Goal: Navigation & Orientation: Find specific page/section

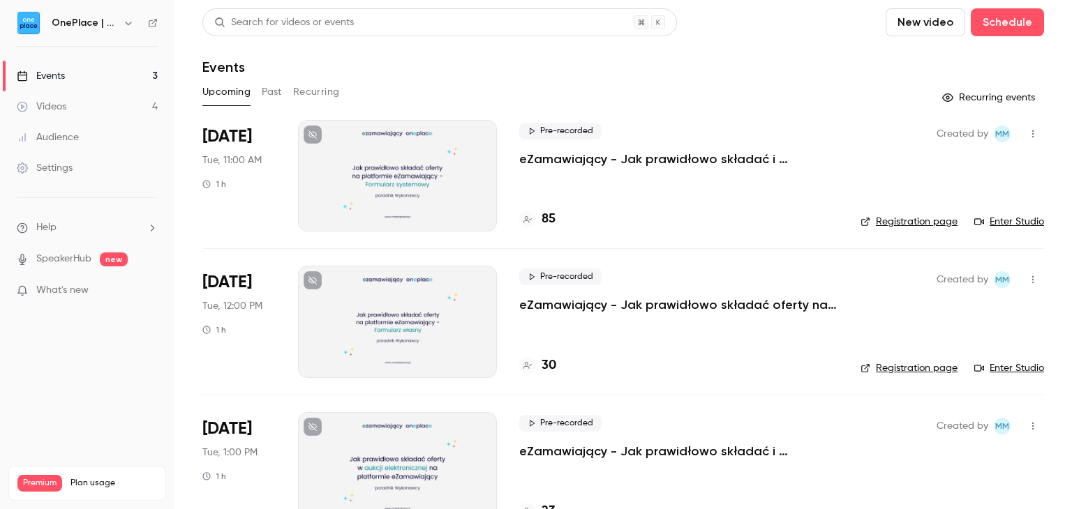
drag, startPoint x: 758, startPoint y: 35, endPoint x: 742, endPoint y: 25, distance: 18.8
click at [742, 25] on div "Search for videos or events New video Schedule" at bounding box center [622, 22] width 841 height 28
drag, startPoint x: 789, startPoint y: 23, endPoint x: 797, endPoint y: 26, distance: 8.8
click at [789, 23] on div "Search for videos or events New video Schedule" at bounding box center [622, 22] width 841 height 28
drag, startPoint x: 797, startPoint y: 26, endPoint x: 779, endPoint y: 26, distance: 18.8
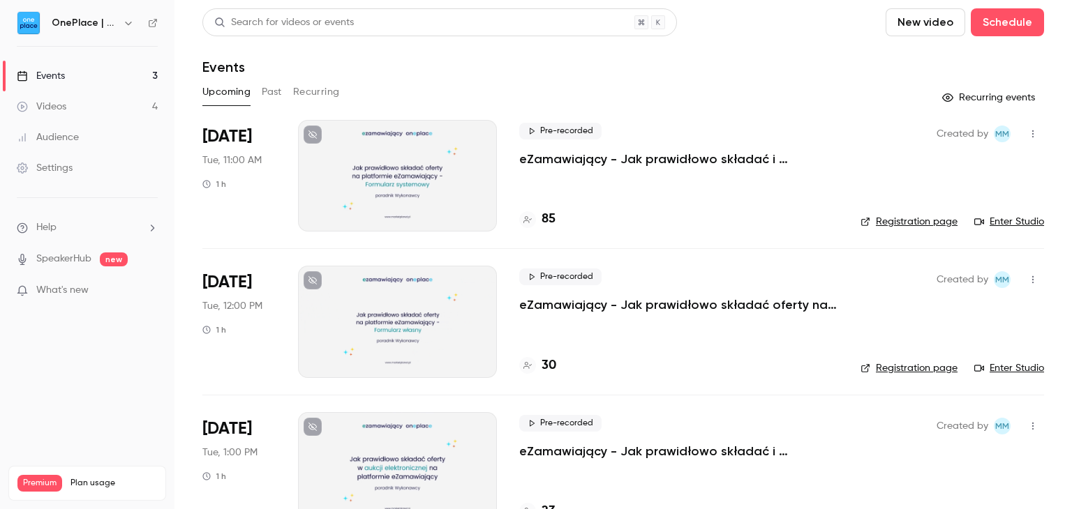
click at [779, 26] on div "Search for videos or events New video Schedule" at bounding box center [622, 22] width 841 height 28
drag, startPoint x: 795, startPoint y: 36, endPoint x: 786, endPoint y: 35, distance: 9.1
click at [786, 35] on div "Search for videos or events New video Schedule" at bounding box center [622, 22] width 841 height 28
drag, startPoint x: 786, startPoint y: 35, endPoint x: 771, endPoint y: 35, distance: 15.3
click at [771, 35] on div "Search for videos or events New video Schedule" at bounding box center [622, 22] width 841 height 28
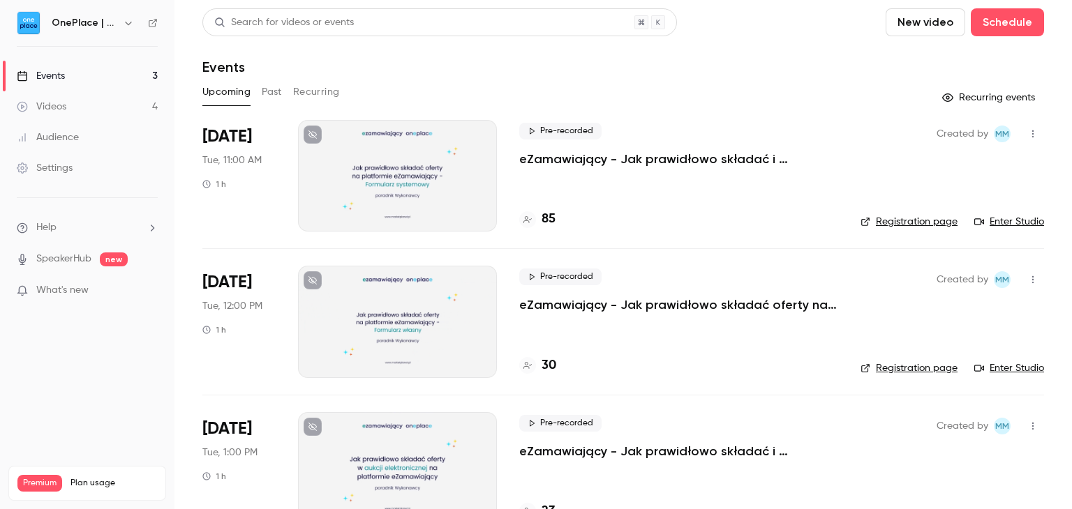
drag, startPoint x: 771, startPoint y: 35, endPoint x: 760, endPoint y: 36, distance: 11.3
click at [760, 36] on header "Search for videos or events New video Schedule Events" at bounding box center [622, 41] width 841 height 67
drag, startPoint x: 756, startPoint y: 6, endPoint x: 744, endPoint y: 8, distance: 12.7
click at [744, 8] on main "Search for videos or events New video Schedule Events Upcoming Past Recurring R…" at bounding box center [622, 254] width 897 height 509
drag, startPoint x: 767, startPoint y: 6, endPoint x: 753, endPoint y: 17, distance: 18.9
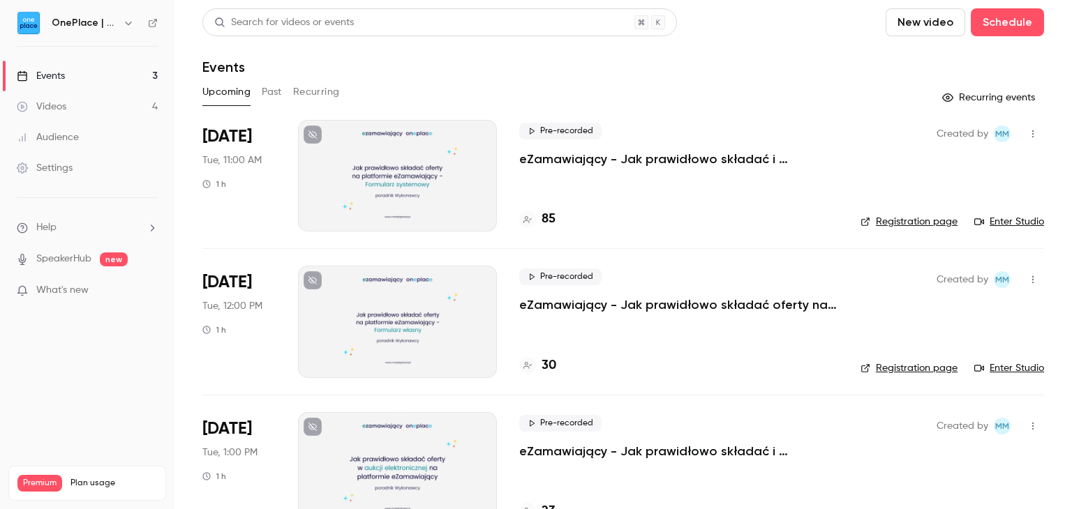
click at [753, 17] on div "Search for videos or events New video Schedule" at bounding box center [622, 22] width 841 height 28
drag, startPoint x: 750, startPoint y: 20, endPoint x: 742, endPoint y: 21, distance: 7.7
drag, startPoint x: 742, startPoint y: 21, endPoint x: 727, endPoint y: 22, distance: 15.4
click at [727, 22] on div "Search for videos or events New video Schedule" at bounding box center [622, 22] width 841 height 28
click at [999, 221] on link "Enter Studio" at bounding box center [1009, 222] width 70 height 14
